Goal: Information Seeking & Learning: Stay updated

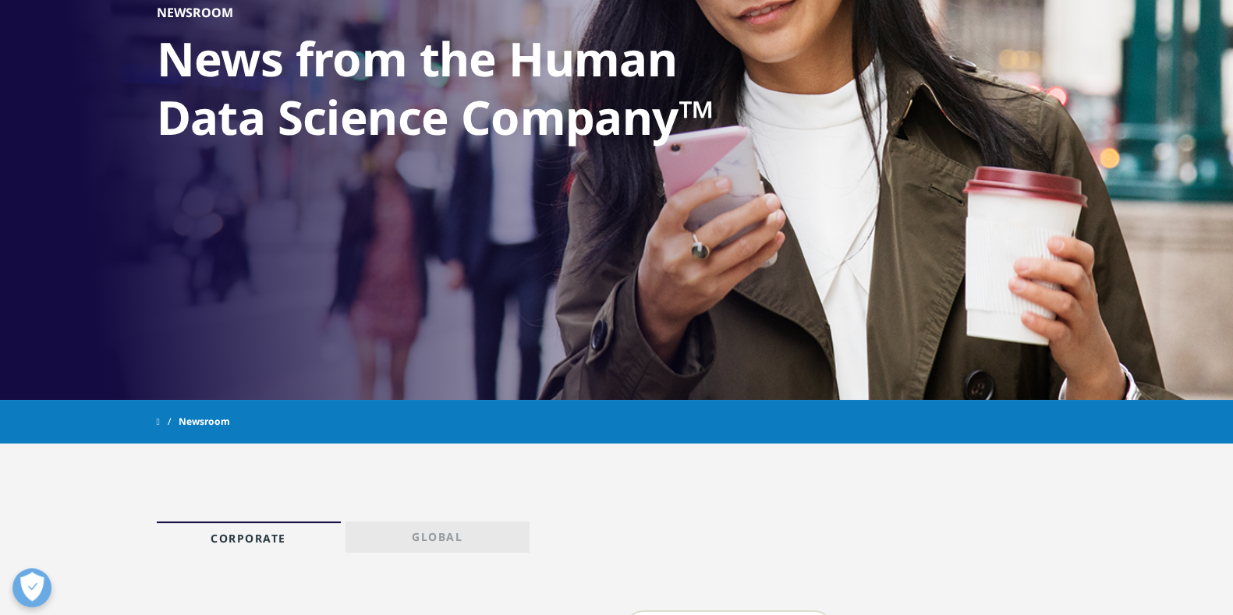
scroll to position [585, 0]
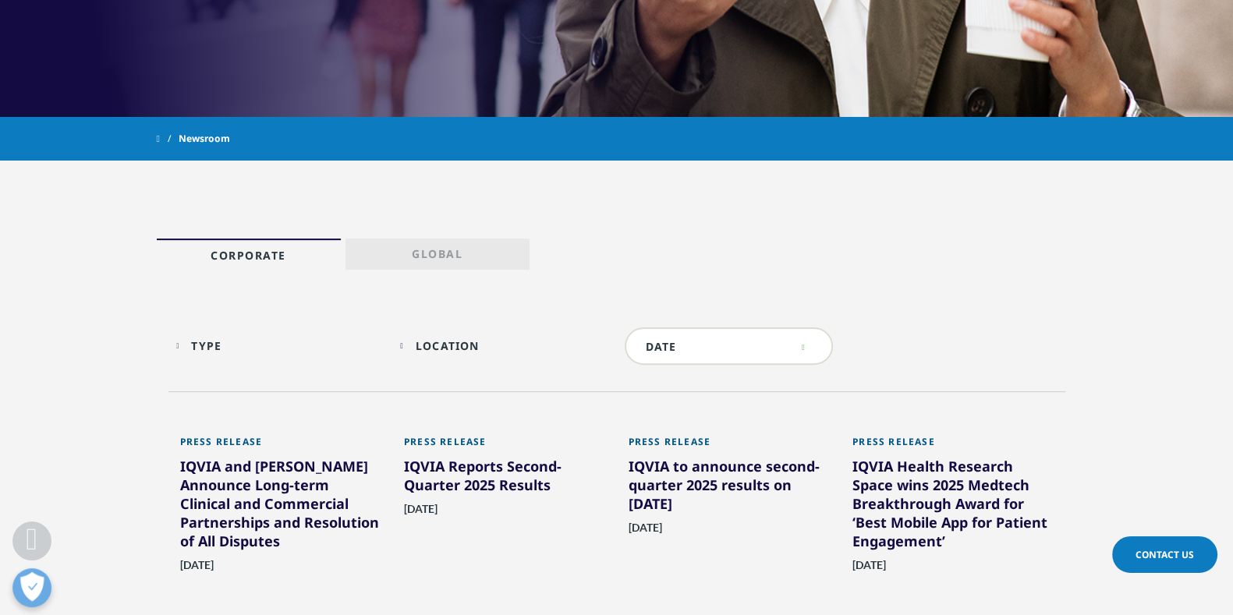
click at [289, 470] on div "IQVIA and [PERSON_NAME] Announce Long-term Clinical and Commercial Partnerships…" at bounding box center [280, 507] width 201 height 100
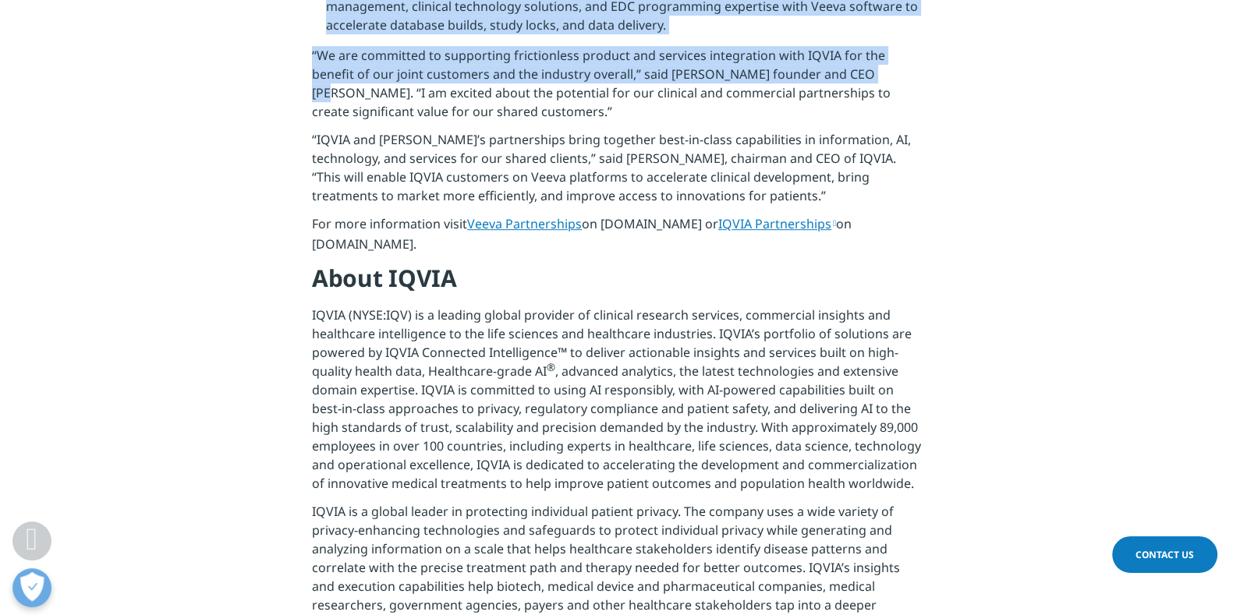
scroll to position [965, 0]
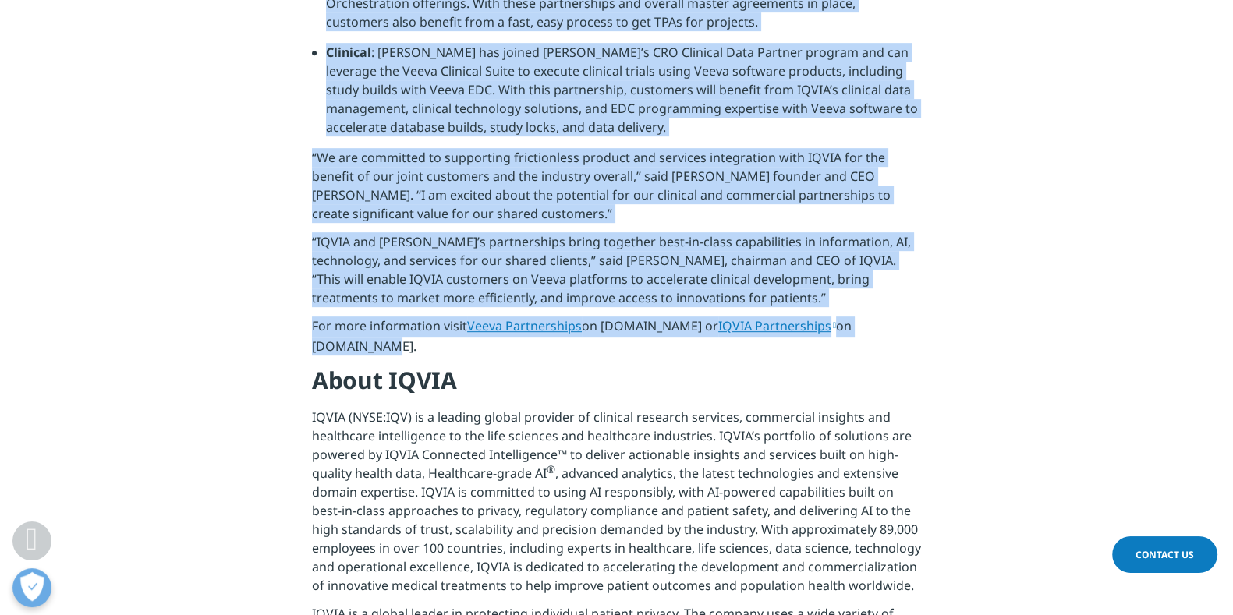
drag, startPoint x: 255, startPoint y: 303, endPoint x: 934, endPoint y: 271, distance: 679.4
click at [934, 271] on div "Clear Search Loading Choose a Region Contact Us" at bounding box center [616, 397] width 1233 height 2724
copy div "IQVIA and Veeva Announce Long-term Clinical and Commercial Partnerships and Res…"
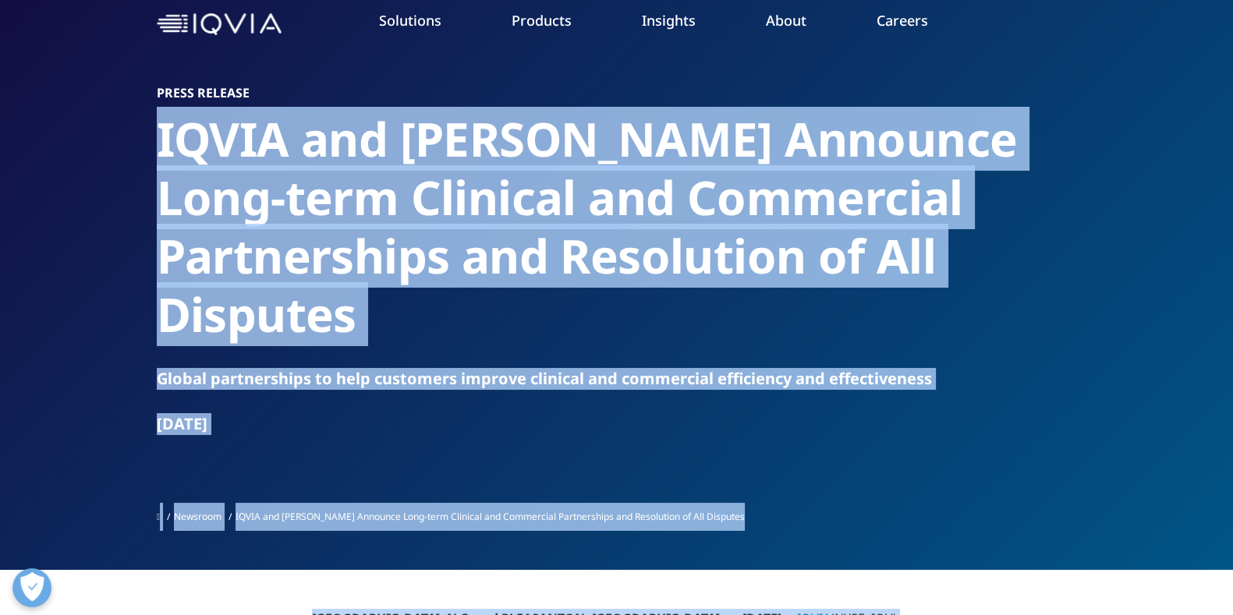
scroll to position [97, 0]
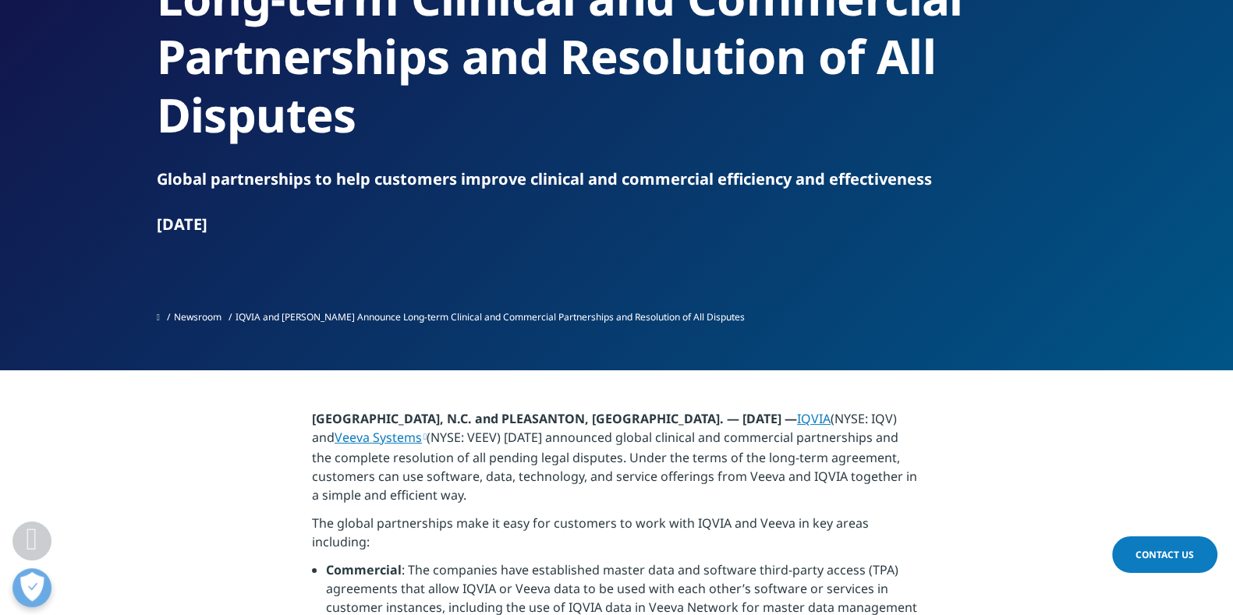
scroll to position [194, 0]
